Goal: Check status: Check status

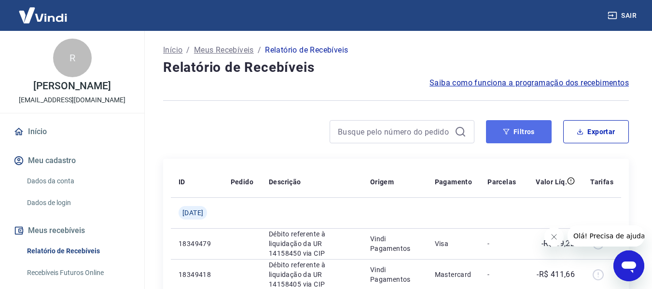
click at [502, 128] on button "Filtros" at bounding box center [519, 131] width 66 height 23
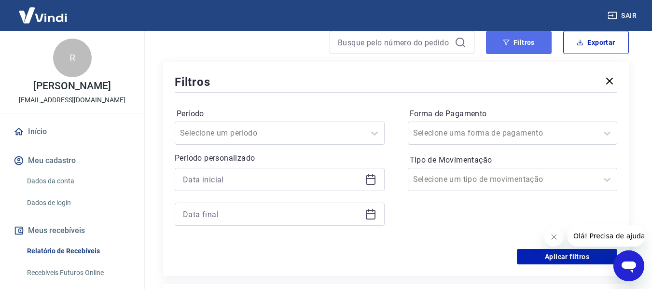
scroll to position [97, 0]
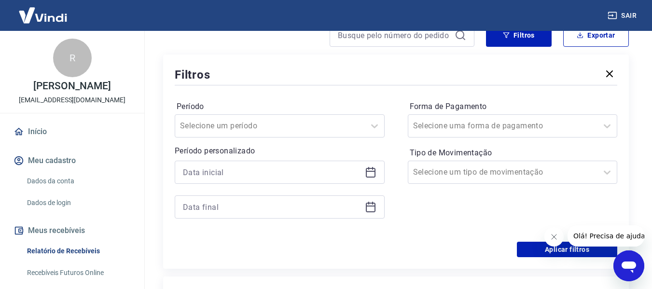
click at [368, 166] on icon at bounding box center [371, 172] width 12 height 12
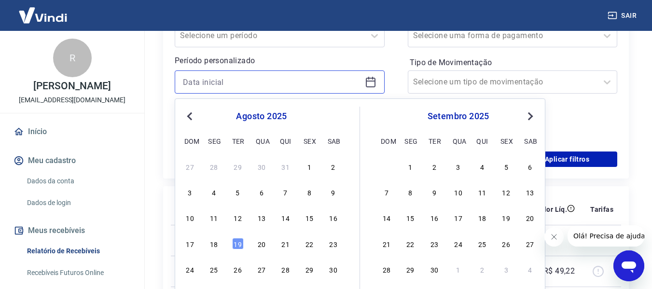
scroll to position [193, 0]
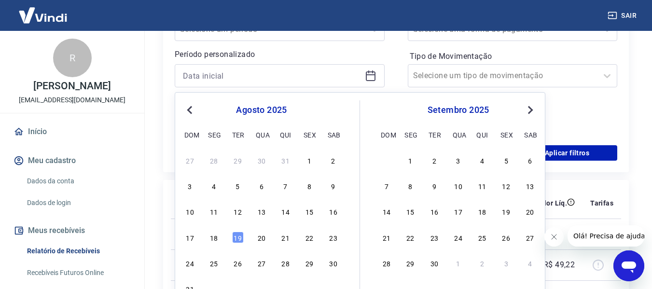
click at [187, 108] on button "Previous Month" at bounding box center [190, 110] width 12 height 12
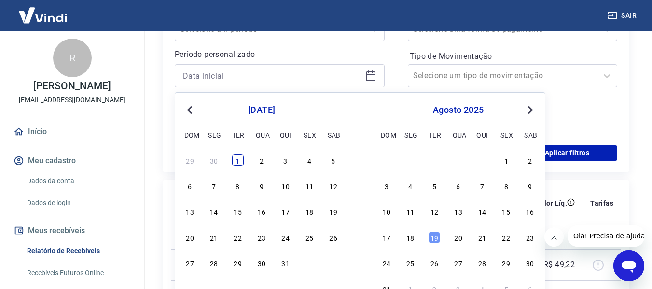
click at [239, 162] on div "1" at bounding box center [238, 160] width 12 height 12
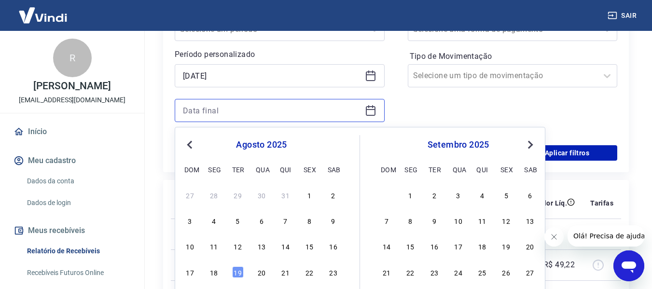
type input "01/07/2025"
click at [189, 106] on input at bounding box center [272, 110] width 178 height 14
click at [286, 196] on div "31" at bounding box center [286, 195] width 12 height 12
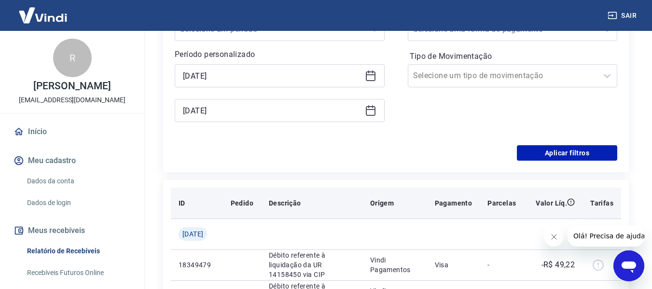
type input "31/07/2025"
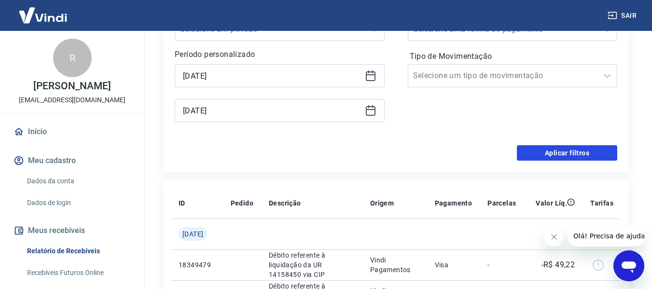
click at [557, 155] on button "Aplicar filtros" at bounding box center [567, 152] width 100 height 15
